Goal: Browse casually

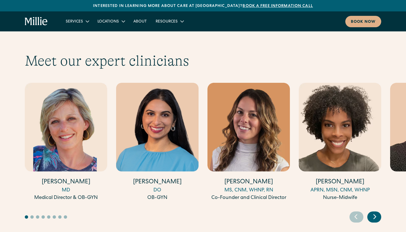
scroll to position [1514, 0]
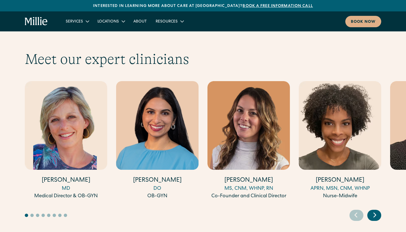
click at [378, 211] on icon "Next slide" at bounding box center [374, 215] width 8 height 9
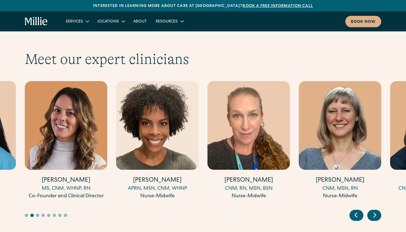
click at [378, 211] on icon "Next slide" at bounding box center [374, 215] width 8 height 9
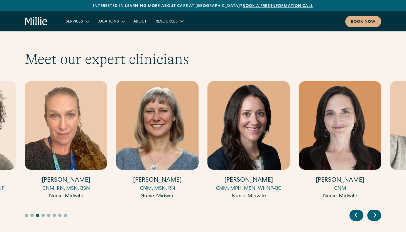
click at [376, 211] on icon "Next slide" at bounding box center [374, 215] width 8 height 9
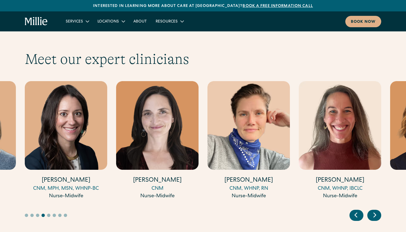
click at [376, 211] on icon "Next slide" at bounding box center [374, 215] width 8 height 9
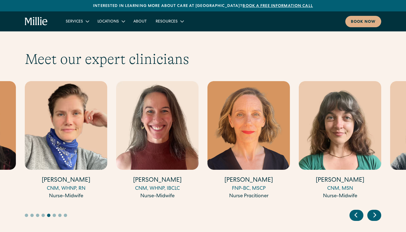
click at [376, 211] on icon "Next slide" at bounding box center [374, 215] width 8 height 9
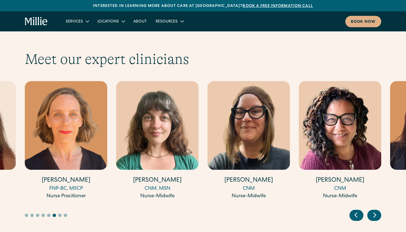
click at [354, 211] on icon "Previous slide" at bounding box center [355, 215] width 8 height 9
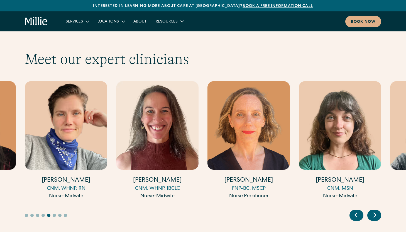
click at [373, 211] on icon "Next slide" at bounding box center [374, 215] width 8 height 9
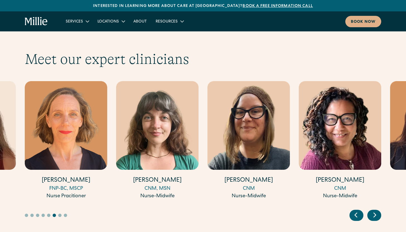
click at [376, 211] on icon "Next slide" at bounding box center [374, 215] width 8 height 9
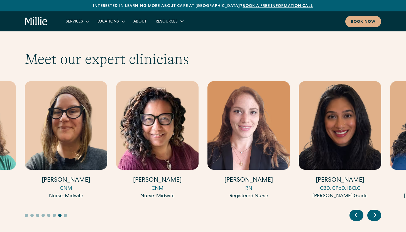
click at [376, 211] on icon "Next slide" at bounding box center [374, 215] width 8 height 9
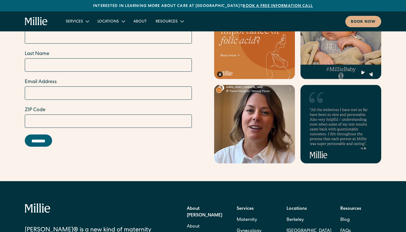
scroll to position [2268, 0]
